Goal: Information Seeking & Learning: Get advice/opinions

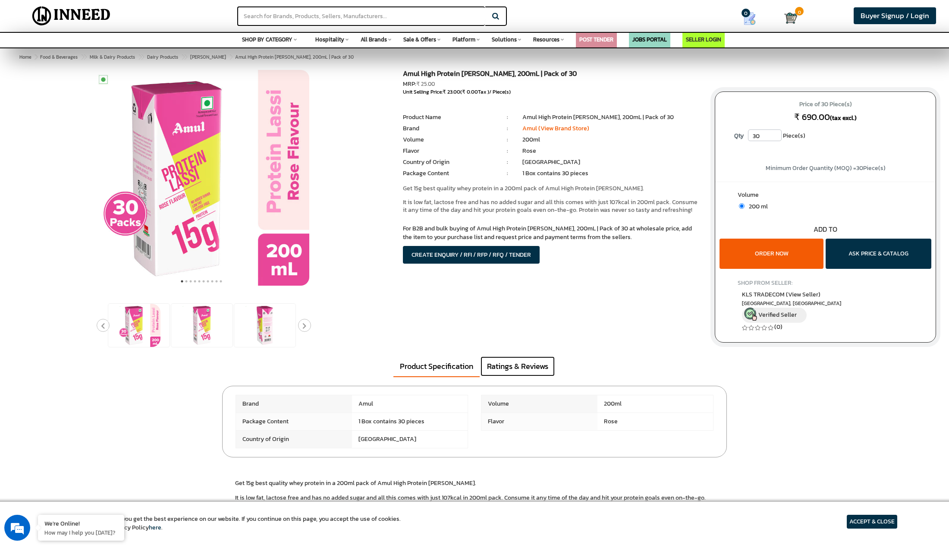
click at [505, 366] on link "Ratings & Reviews" at bounding box center [518, 366] width 74 height 20
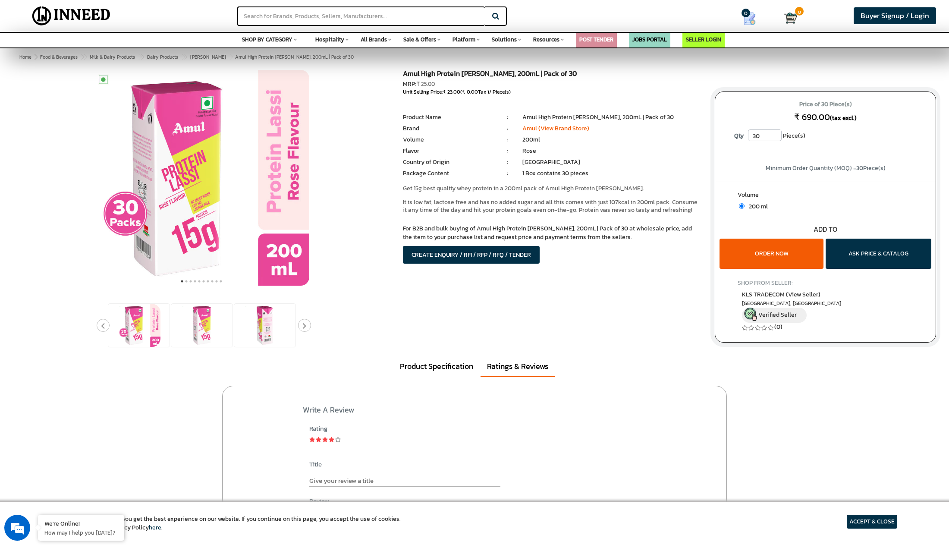
click at [107, 324] on div at bounding box center [201, 325] width 189 height 45
click at [306, 324] on button "Next" at bounding box center [304, 325] width 13 height 13
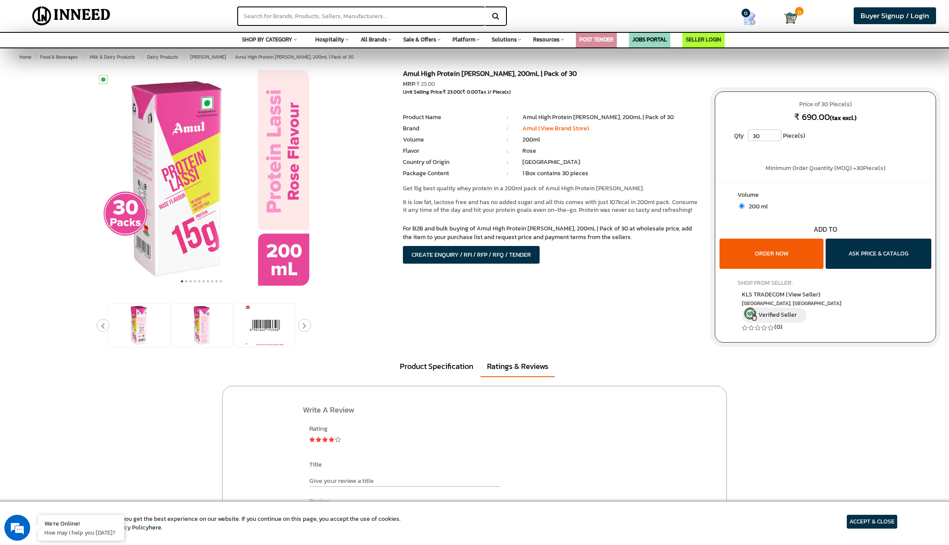
click at [306, 324] on button "Next" at bounding box center [304, 325] width 13 height 13
click at [238, 333] on div at bounding box center [265, 325] width 62 height 44
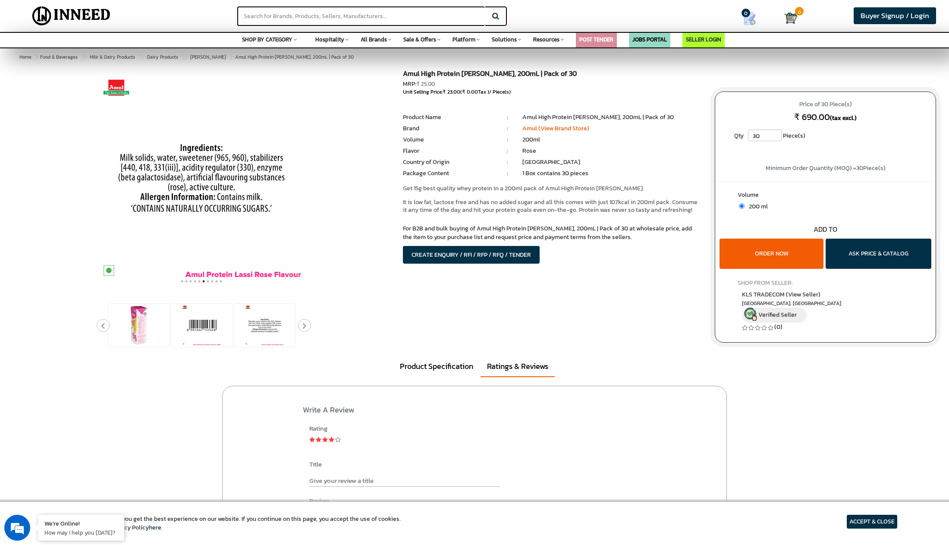
click at [308, 326] on button "Next" at bounding box center [304, 325] width 13 height 13
click at [236, 187] on img at bounding box center [202, 178] width 216 height 216
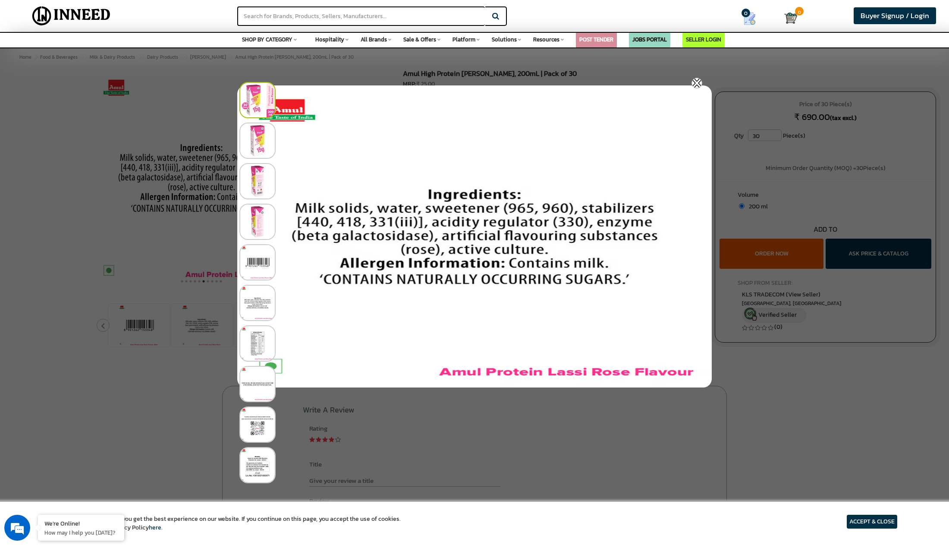
click at [806, 154] on div at bounding box center [474, 272] width 949 height 545
click at [699, 82] on img at bounding box center [697, 83] width 11 height 11
